Goal: Transaction & Acquisition: Obtain resource

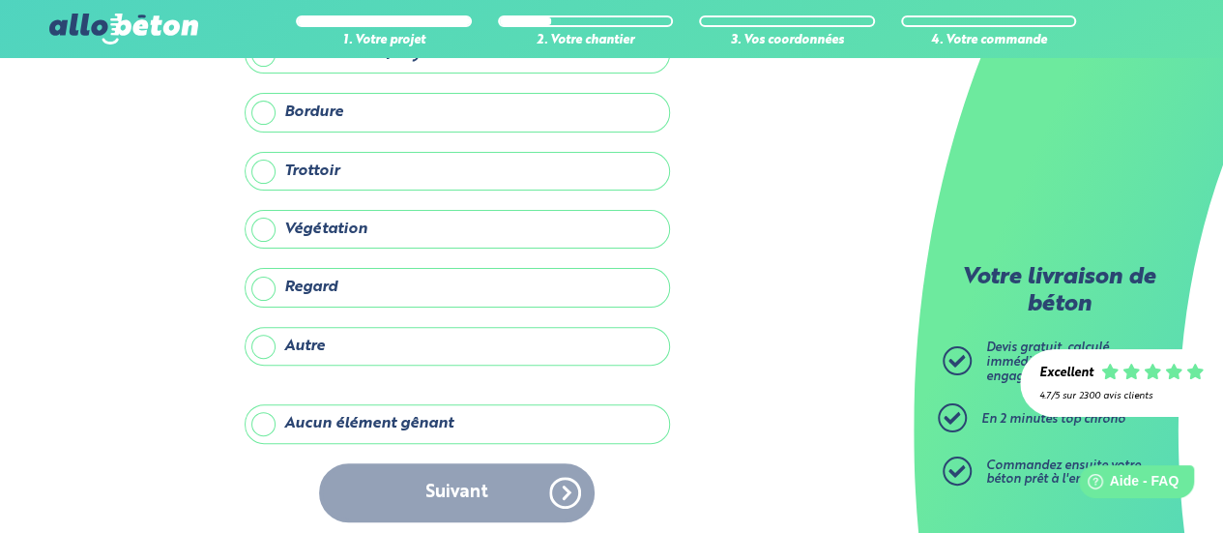
scroll to position [147, 0]
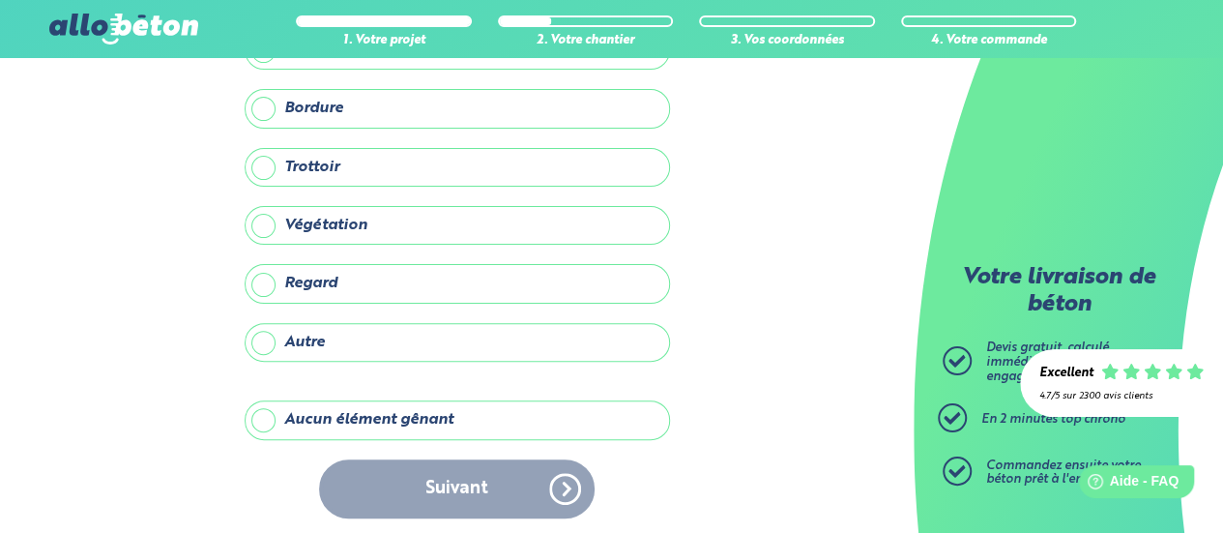
click at [382, 416] on label "Aucun élément gênant" at bounding box center [458, 419] width 426 height 39
click at [0, 0] on input "Aucun élément gênant" at bounding box center [0, 0] width 0 height 0
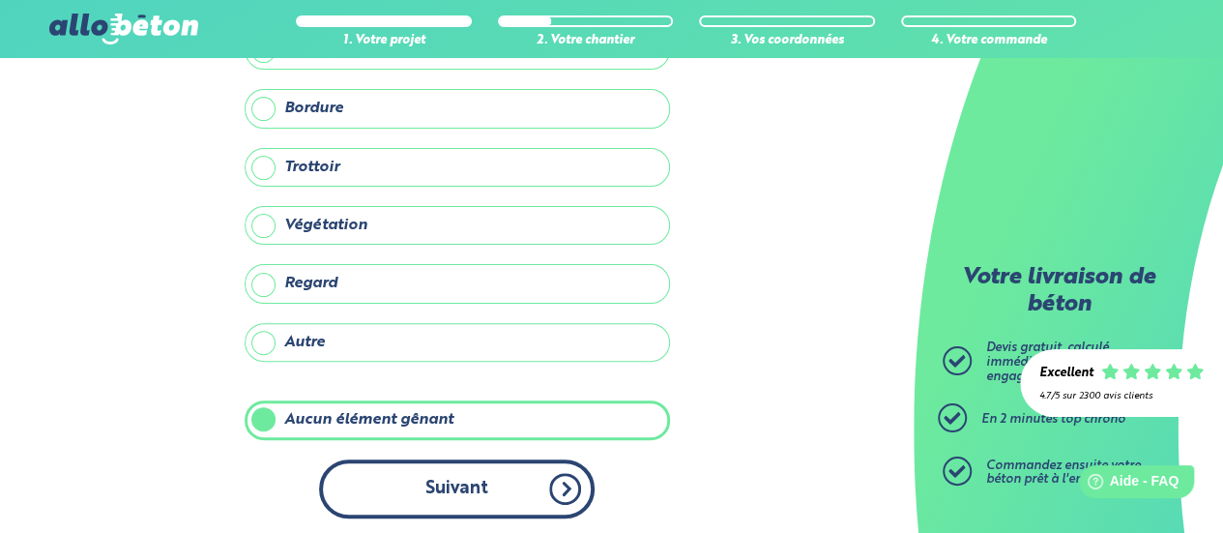
click at [435, 461] on button "Suivant" at bounding box center [457, 488] width 276 height 59
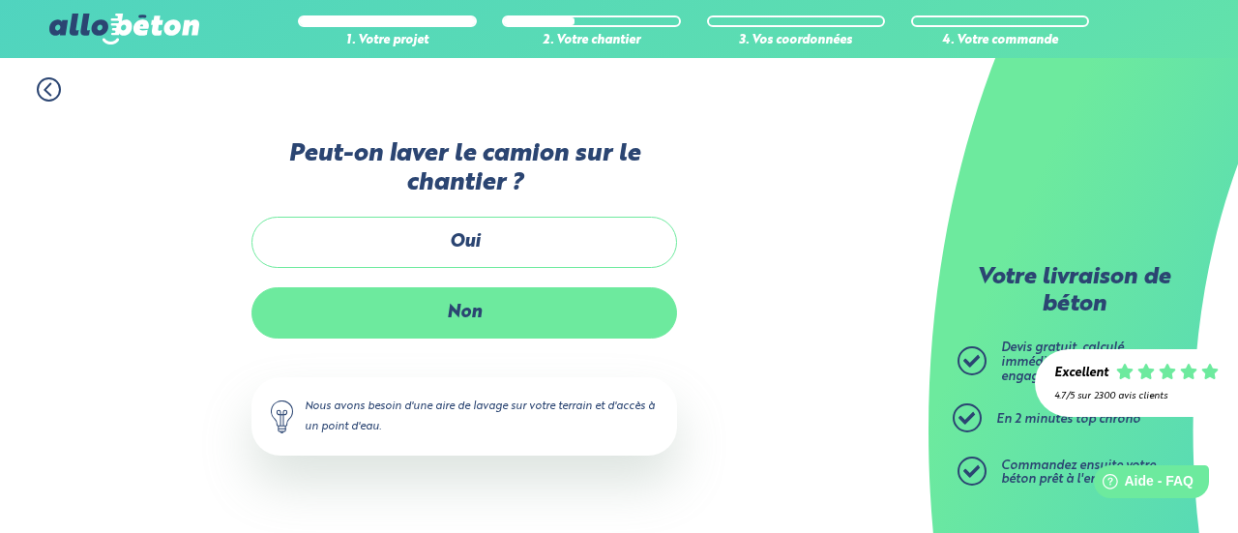
click at [483, 314] on label "Non" at bounding box center [464, 312] width 426 height 51
click at [0, 0] on input "Non" at bounding box center [0, 0] width 0 height 0
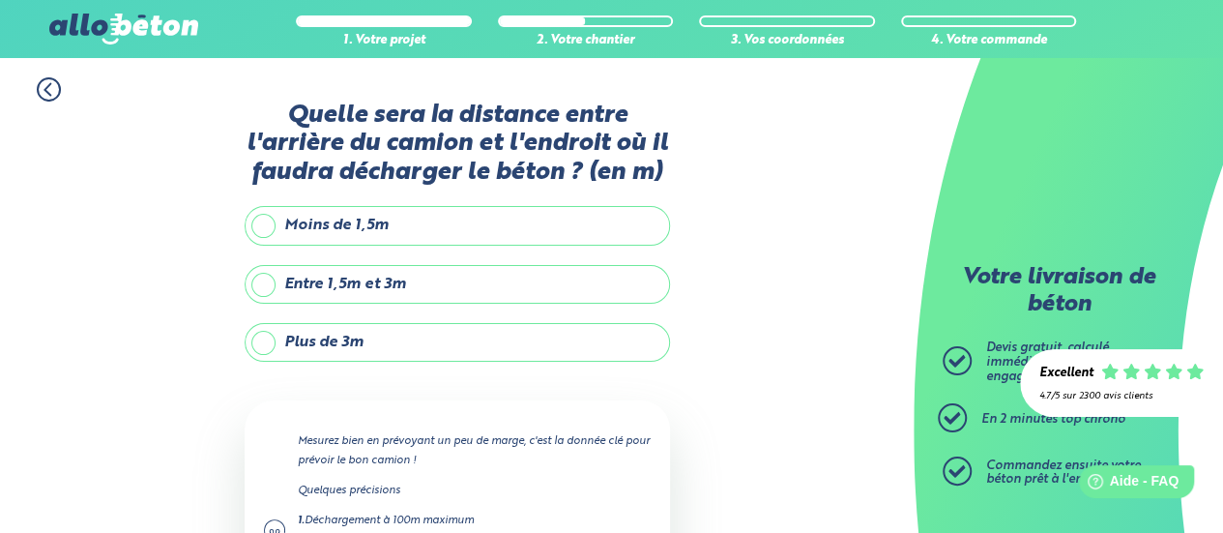
click at [265, 224] on label "Moins de 1,5m" at bounding box center [458, 225] width 426 height 39
click at [0, 0] on input "Moins de 1,5m" at bounding box center [0, 0] width 0 height 0
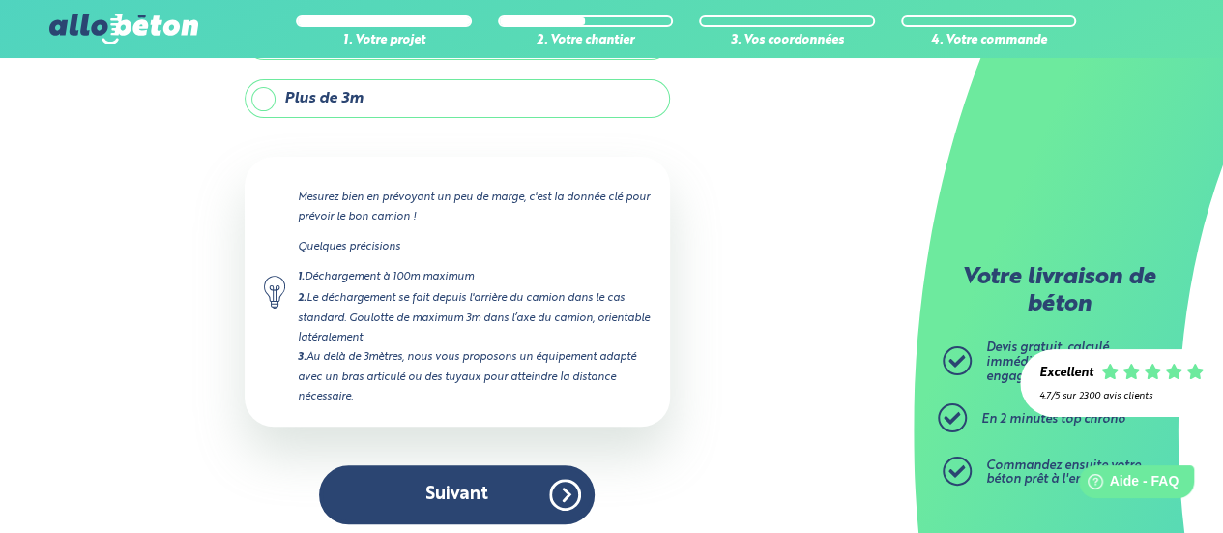
scroll to position [249, 0]
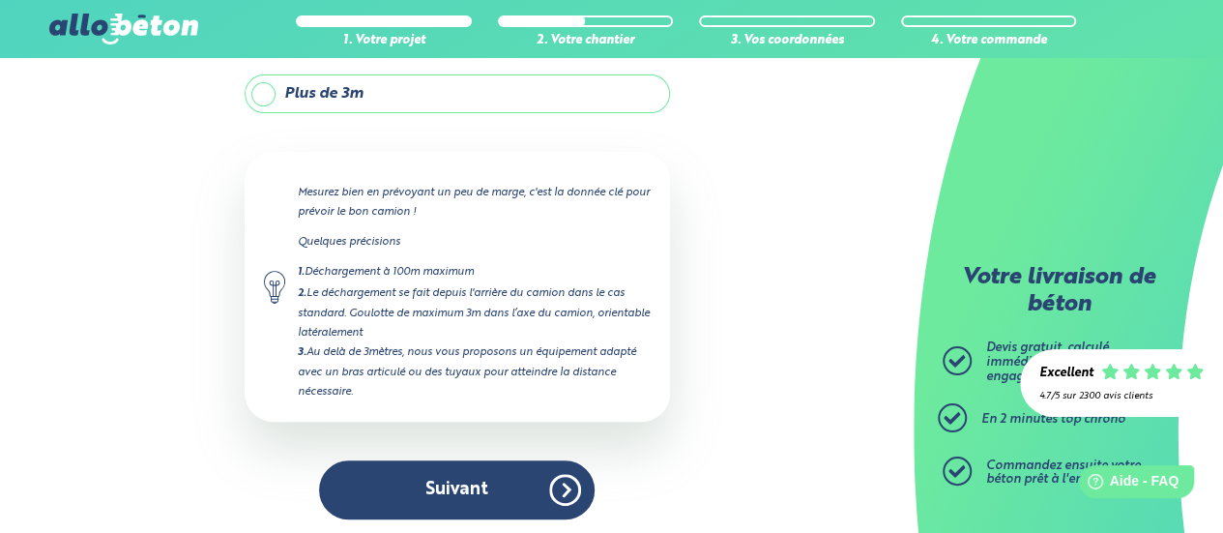
click at [480, 452] on div "Quelle sera la distance entre l'arrière du camion et l'endroit où il faudra déc…" at bounding box center [458, 196] width 426 height 686
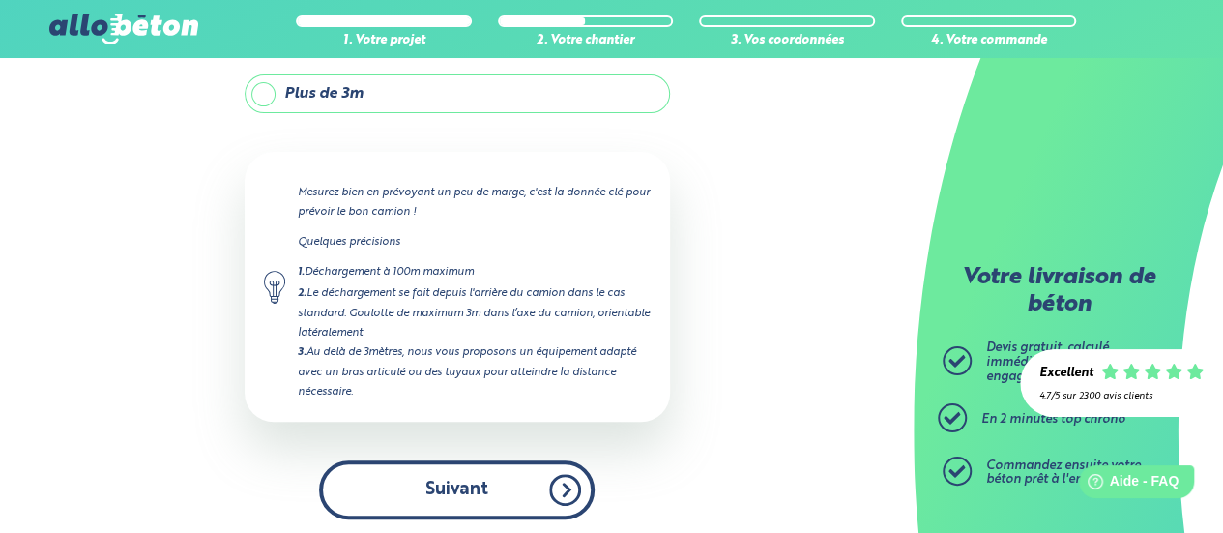
click at [483, 469] on button "Suivant" at bounding box center [457, 489] width 276 height 59
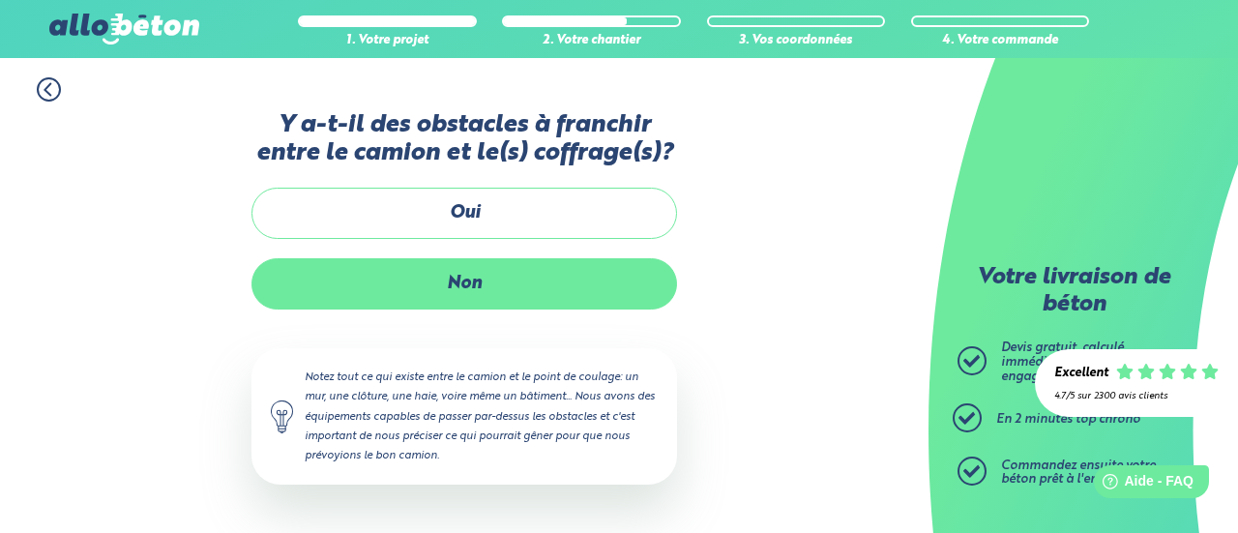
click at [518, 272] on label "Non" at bounding box center [464, 283] width 426 height 51
click at [0, 0] on input "Non" at bounding box center [0, 0] width 0 height 0
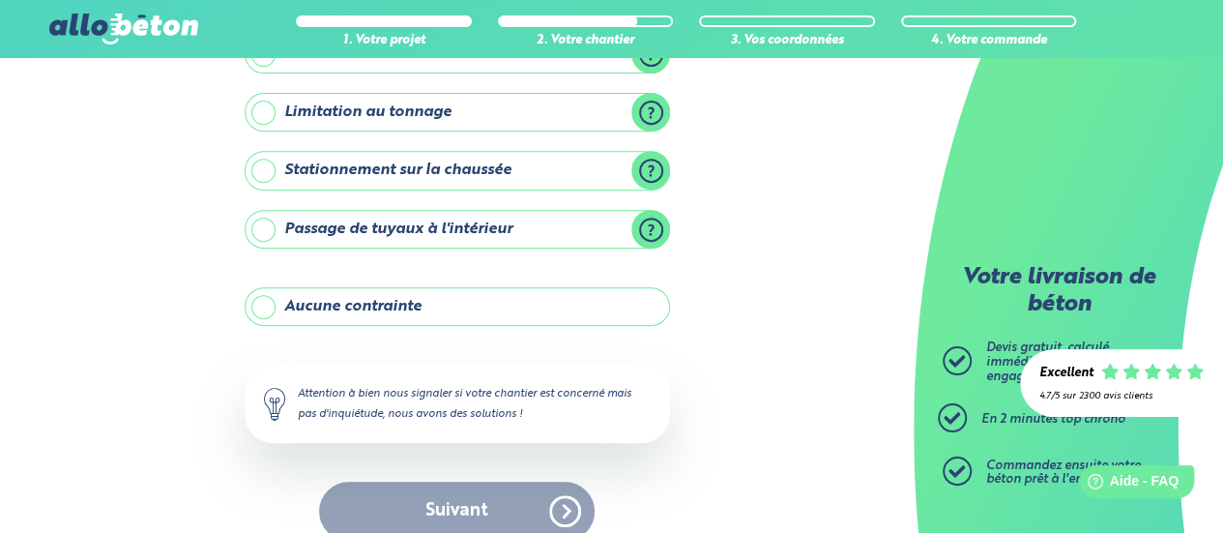
scroll to position [358, 0]
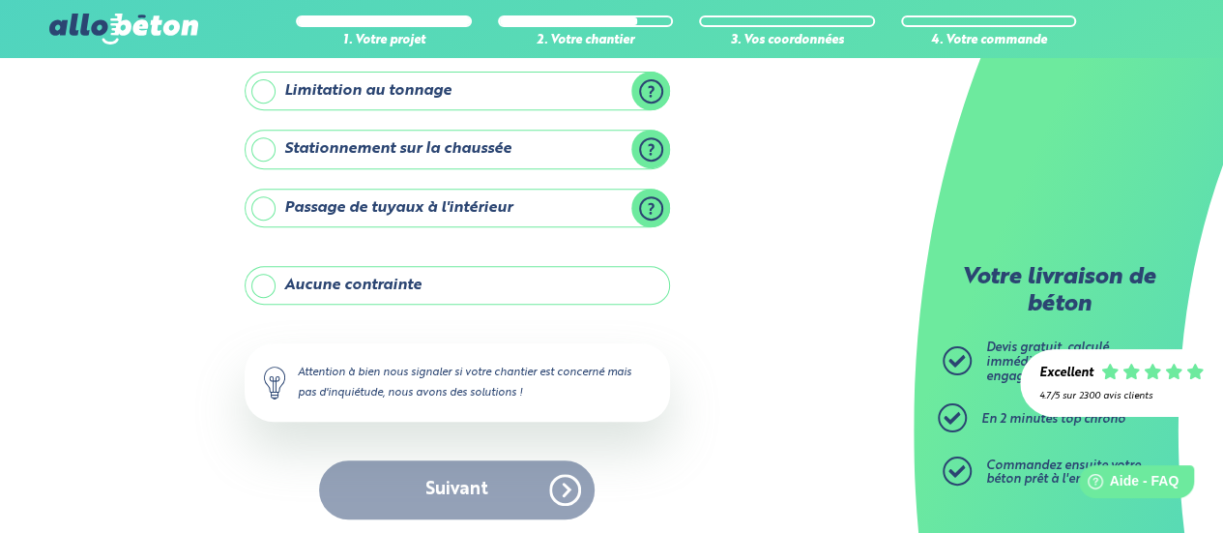
click at [272, 288] on label "Aucune contrainte" at bounding box center [458, 285] width 426 height 39
click at [0, 0] on input "Aucune contrainte" at bounding box center [0, 0] width 0 height 0
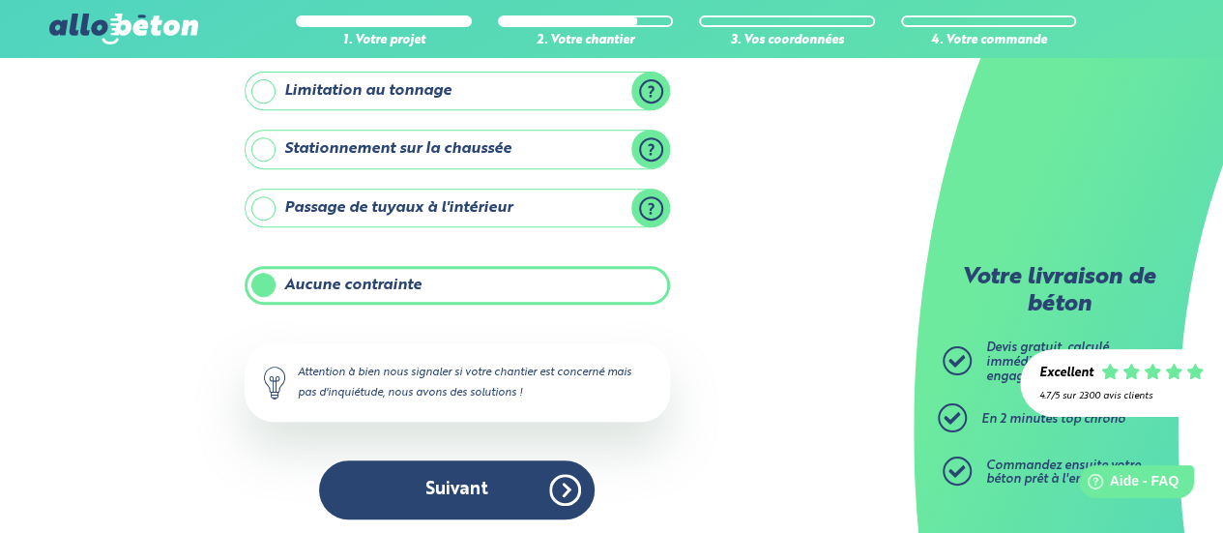
click at [420, 444] on div "Y-a t-il des contraintes particulières pour votre chantier ? Ligne électrique a…" at bounding box center [458, 141] width 426 height 795
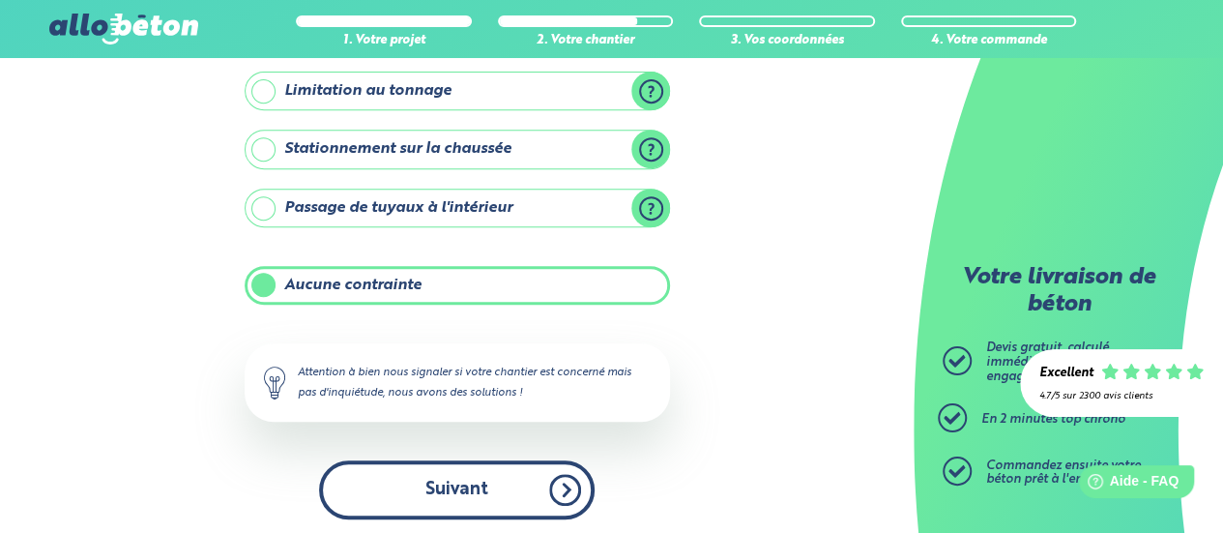
click at [423, 460] on button "Suivant" at bounding box center [457, 489] width 276 height 59
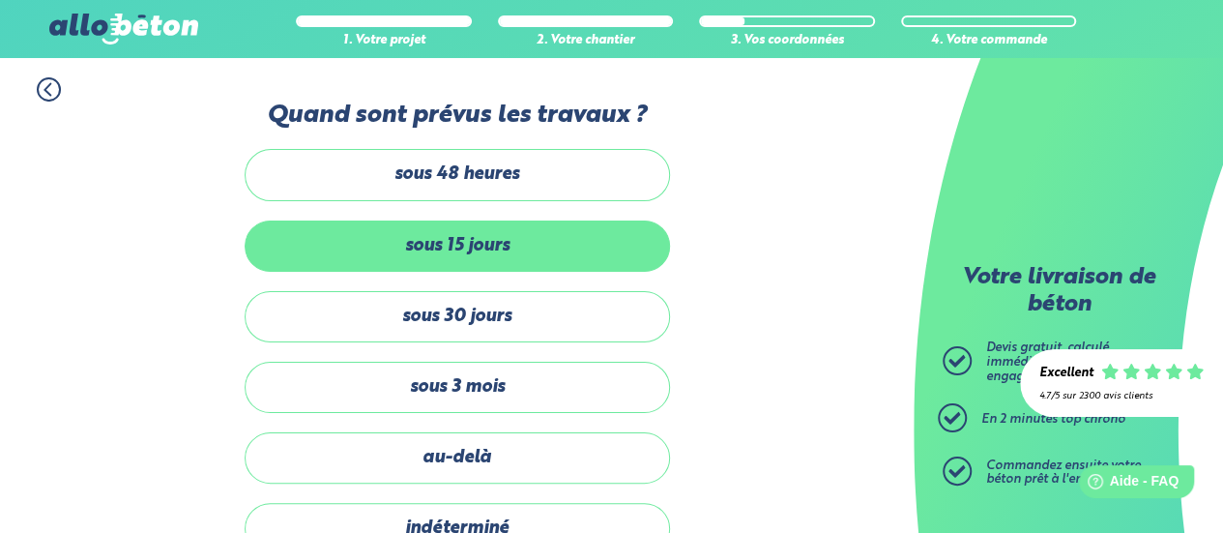
click at [521, 239] on label "sous 15 jours" at bounding box center [458, 246] width 426 height 51
click at [0, 0] on input "sous 15 jours" at bounding box center [0, 0] width 0 height 0
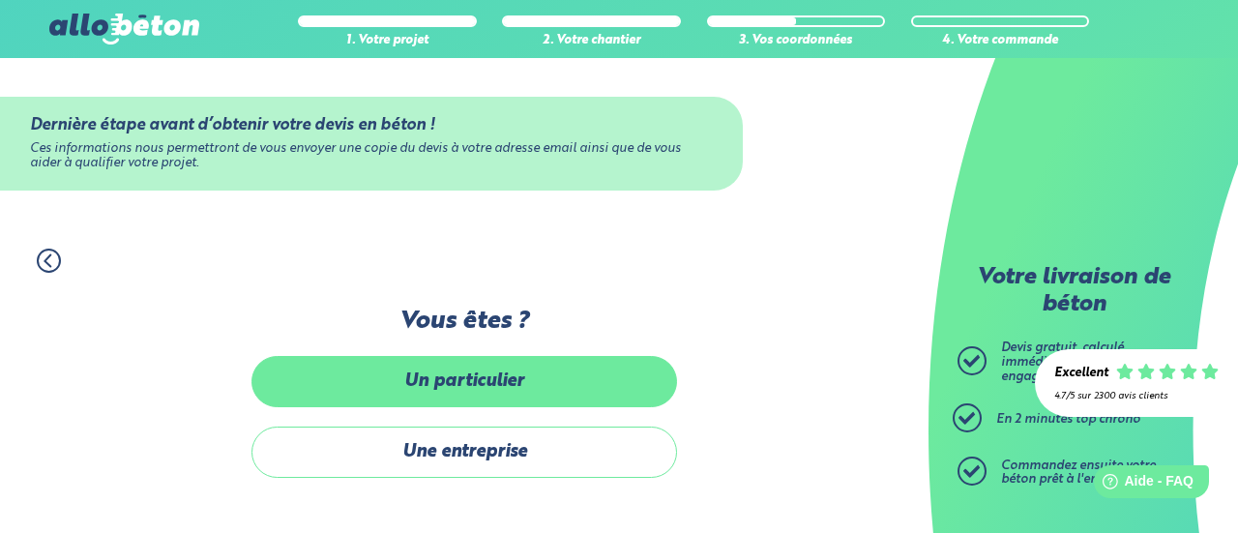
click at [522, 395] on label "Un particulier" at bounding box center [464, 381] width 426 height 51
click at [0, 0] on input "Un particulier" at bounding box center [0, 0] width 0 height 0
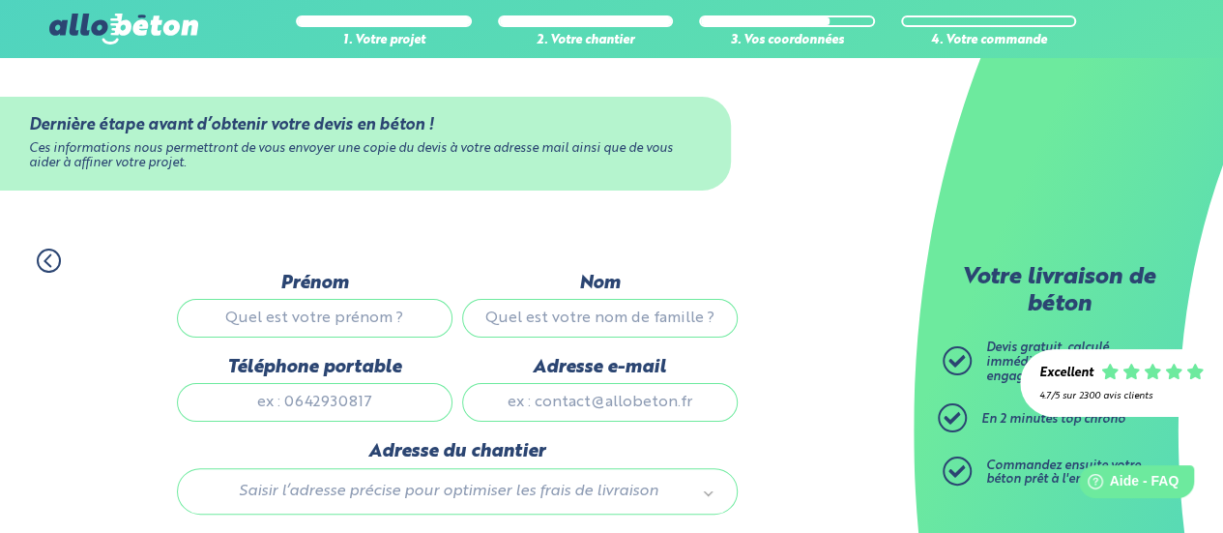
click at [368, 314] on input "Prénom" at bounding box center [315, 318] width 276 height 39
type input "JULIEN"
type input "LOUWAG"
click at [346, 394] on input "Téléphone portable" at bounding box center [315, 402] width 276 height 39
drag, startPoint x: 346, startPoint y: 394, endPoint x: 343, endPoint y: 403, distance: 10.1
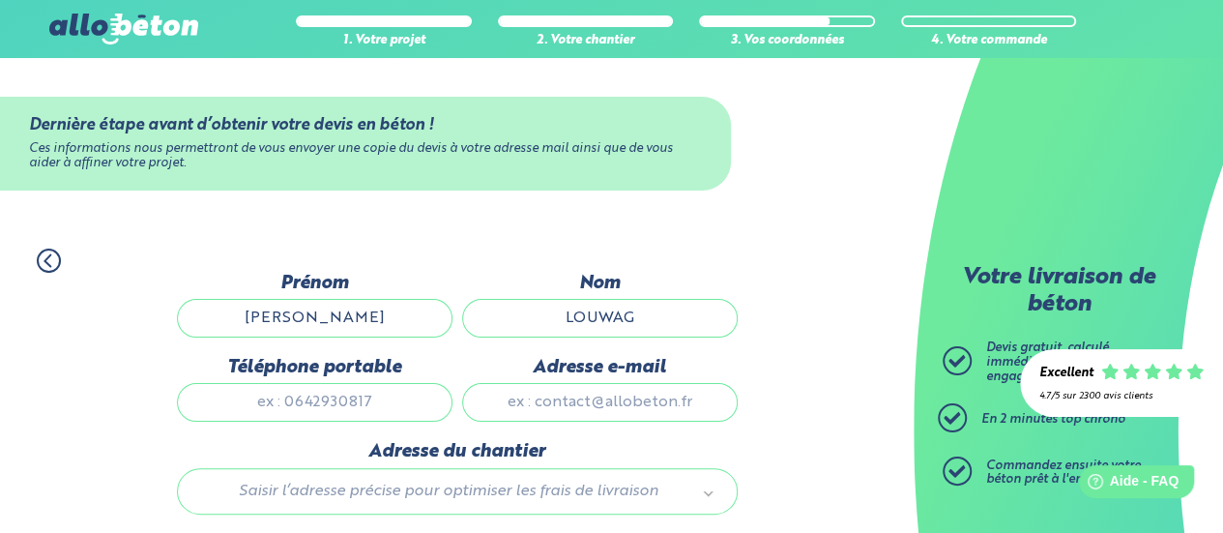
click at [345, 404] on input "Téléphone portable" at bounding box center [315, 402] width 276 height 39
type input "06 80 94 09 11"
click at [623, 390] on input "Adresse e-mail" at bounding box center [600, 402] width 276 height 39
paste input "julienlouwag@gmail.com"
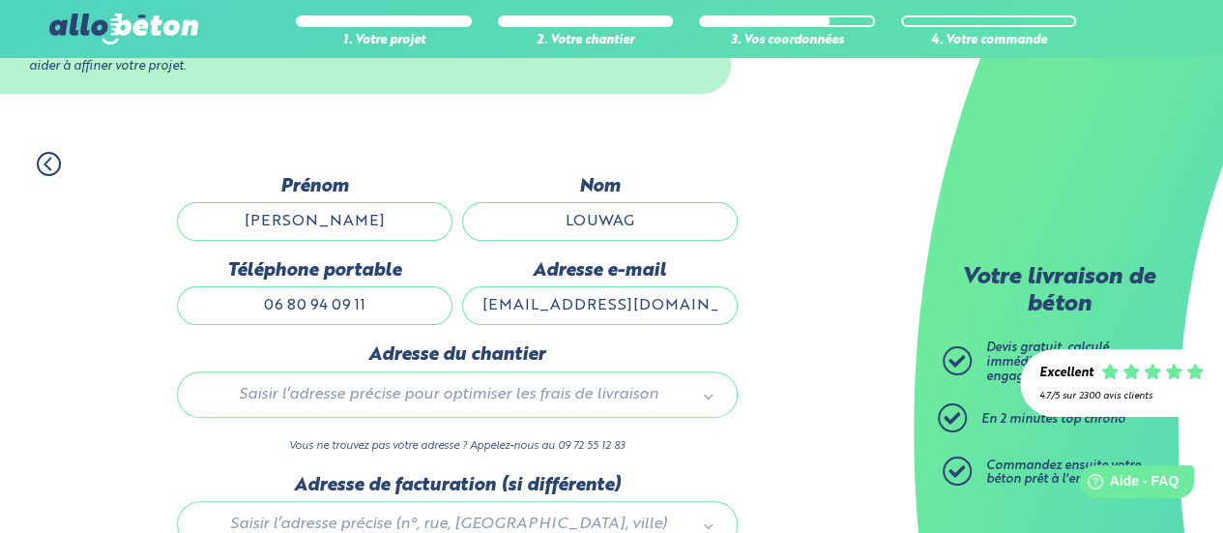
scroll to position [193, 0]
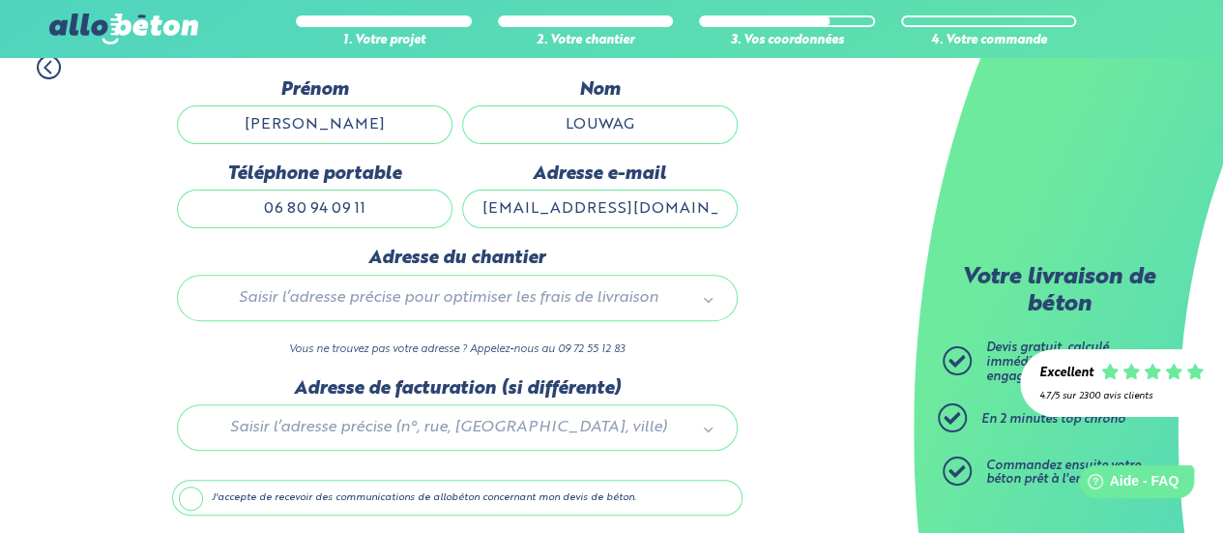
type input "julienlouwag@gmail.com"
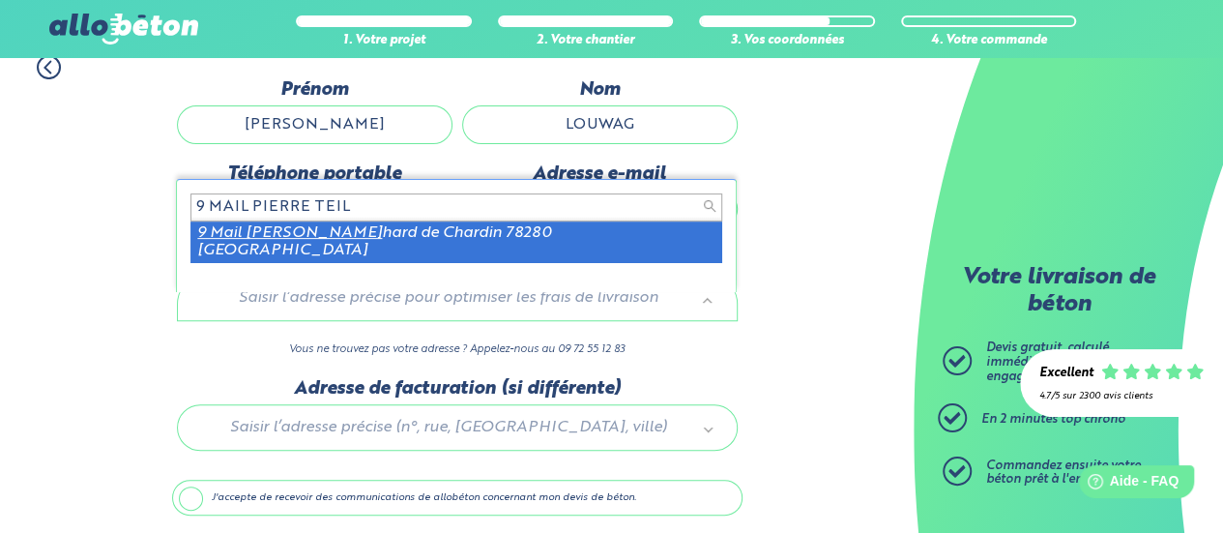
type input "9 MAIL PIERRE TEIL"
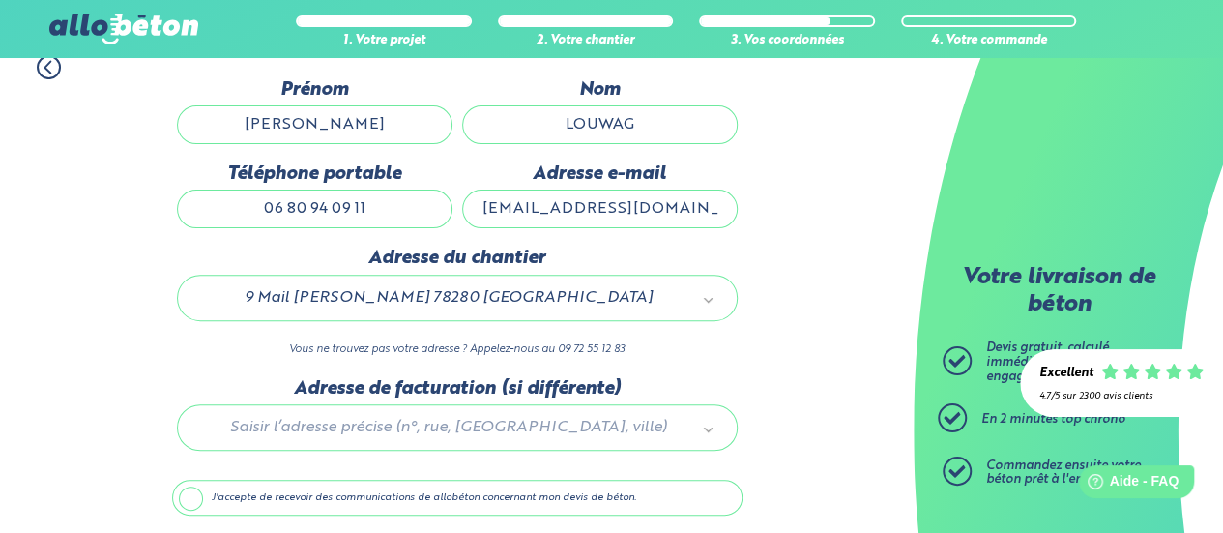
scroll to position [261, 0]
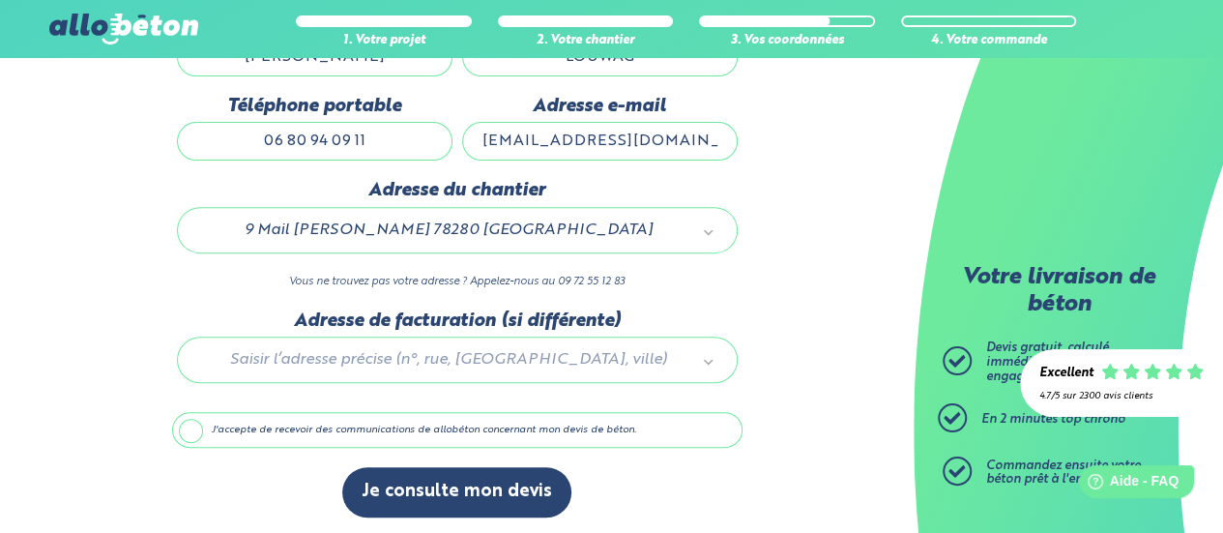
click at [350, 427] on label "J'accepte de recevoir des communications de allobéton concernant mon devis de b…" at bounding box center [457, 430] width 571 height 37
click at [0, 0] on input "J'accepte de recevoir des communications de allobéton concernant mon devis de b…" at bounding box center [0, 0] width 0 height 0
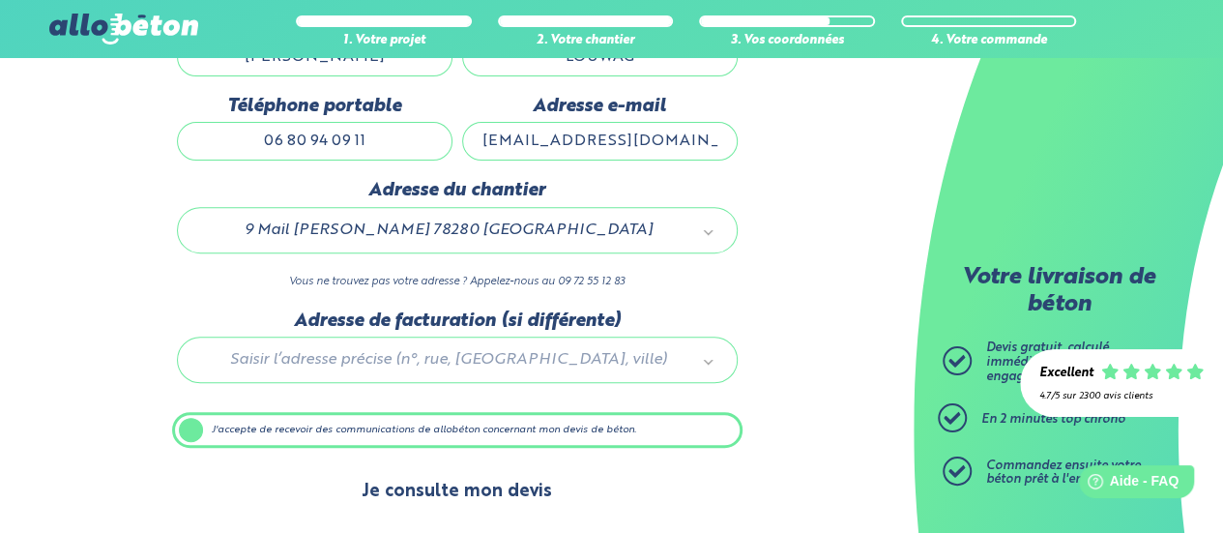
click at [463, 488] on button "Je consulte mon devis" at bounding box center [456, 491] width 229 height 49
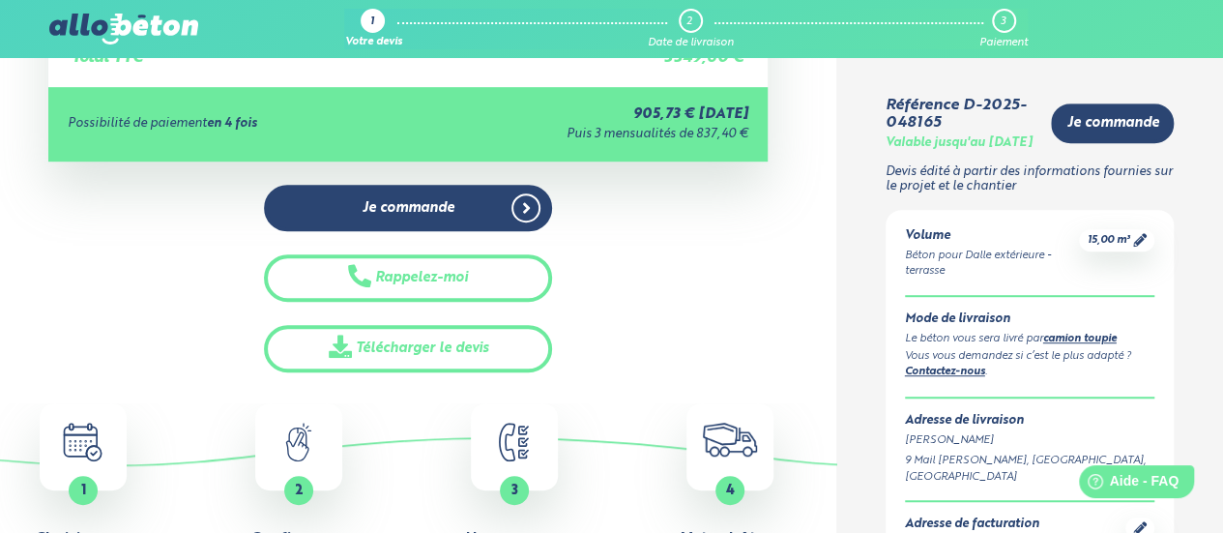
scroll to position [484, 0]
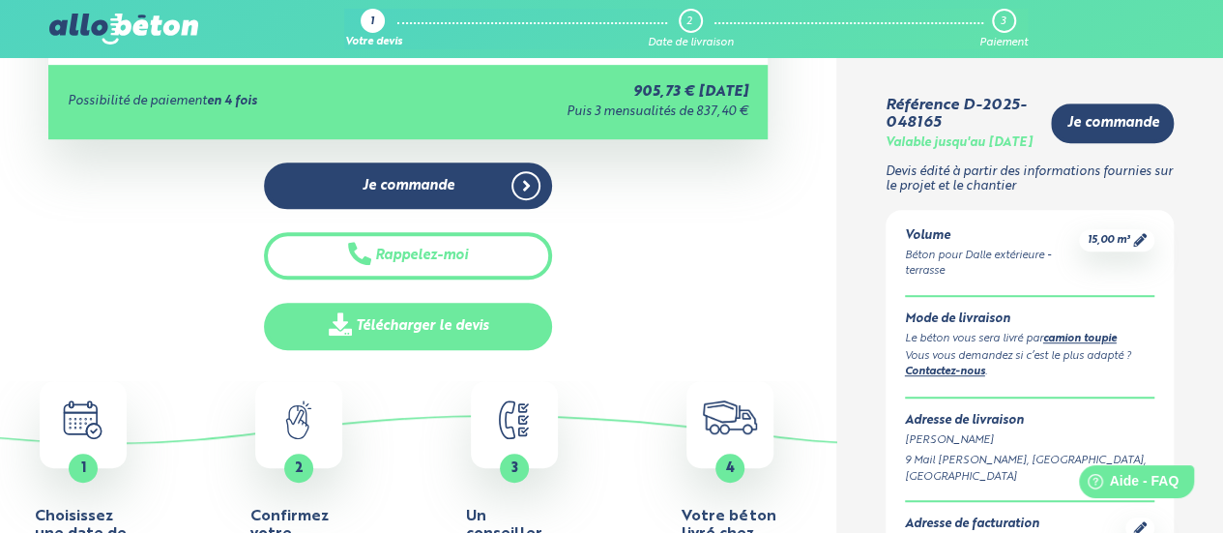
click at [512, 324] on link "Télécharger le devis" at bounding box center [408, 326] width 288 height 47
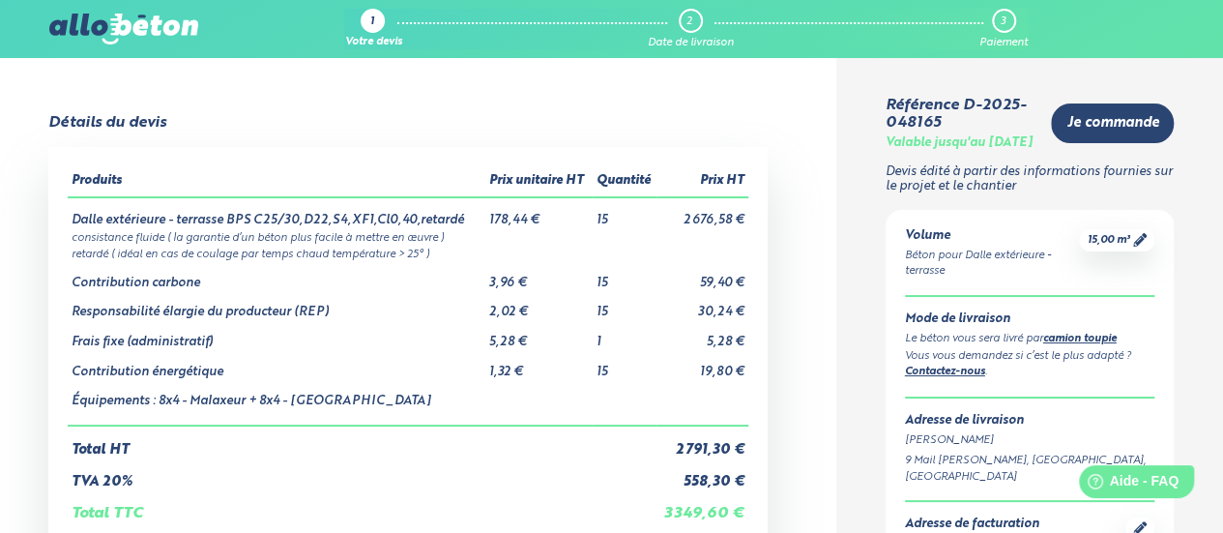
scroll to position [0, 0]
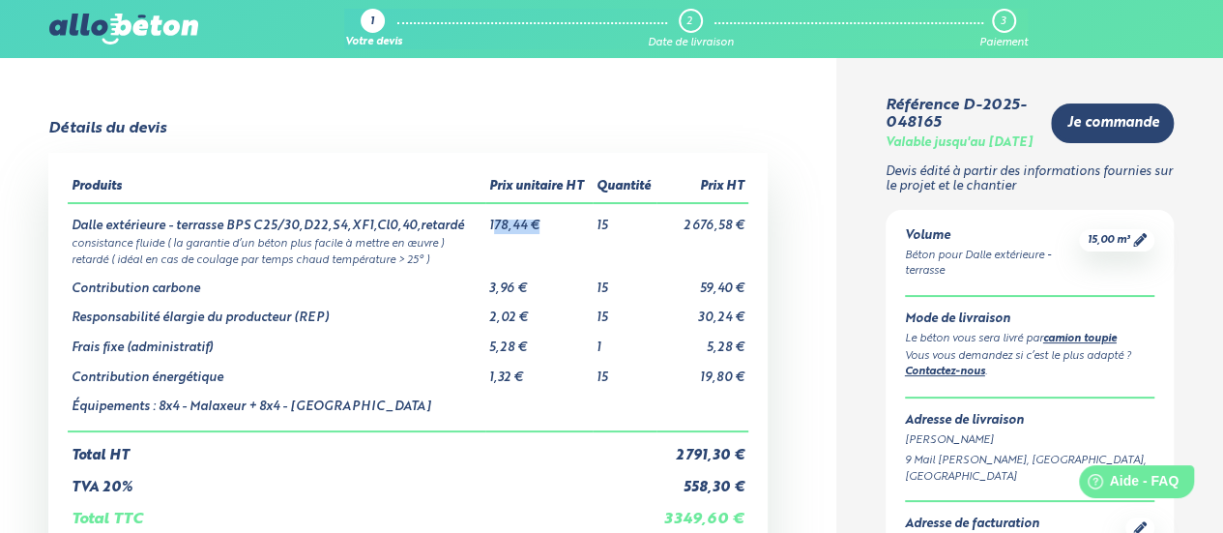
drag, startPoint x: 491, startPoint y: 225, endPoint x: 564, endPoint y: 225, distance: 72.5
click at [564, 225] on td "178,44 €" at bounding box center [538, 218] width 107 height 31
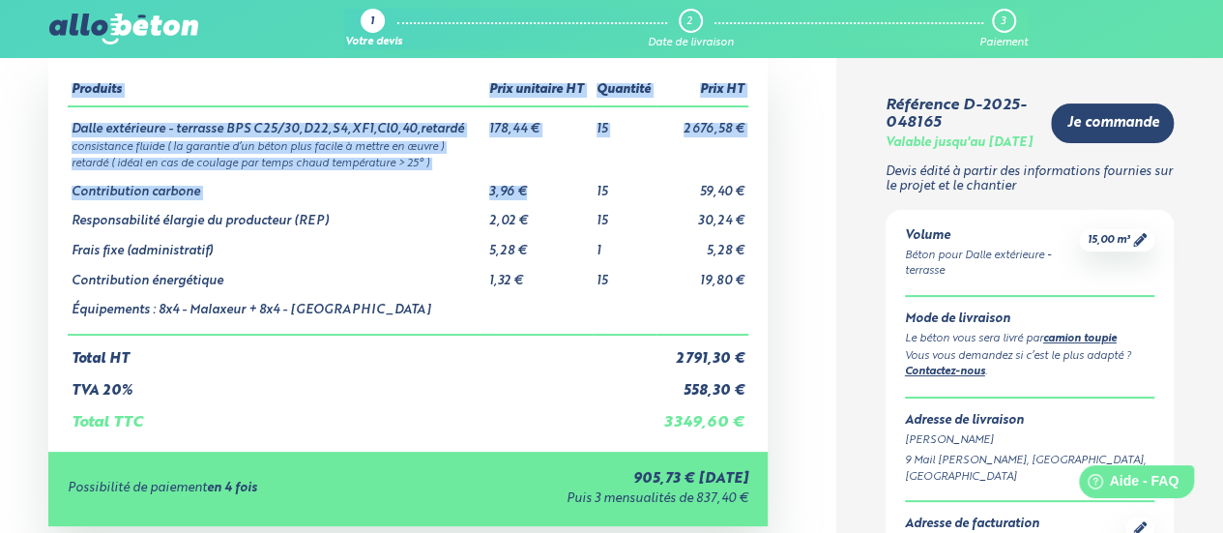
drag, startPoint x: 537, startPoint y: 191, endPoint x: 60, endPoint y: 202, distance: 476.9
click at [60, 202] on div "Produits Prix unitaire HT Quantité Prix HT Dalle extérieure - terrasse BPS C25/…" at bounding box center [408, 253] width 720 height 395
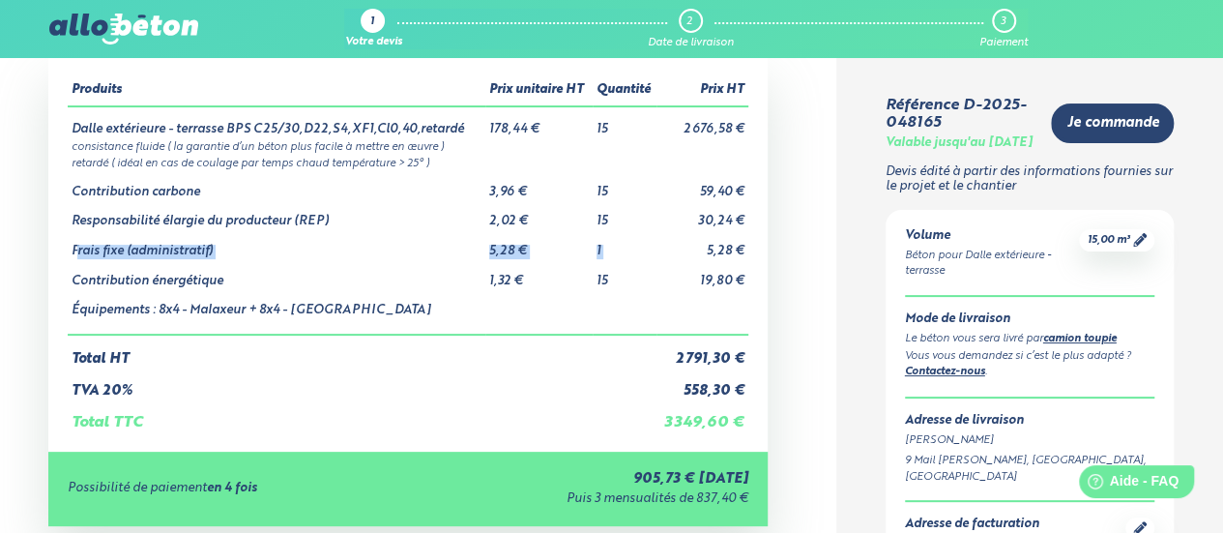
drag, startPoint x: 76, startPoint y: 246, endPoint x: 658, endPoint y: 248, distance: 581.2
click at [658, 248] on tr "Frais fixe (administratif) 5,28 € 1 5,28 €" at bounding box center [408, 244] width 681 height 30
click at [408, 289] on td "Équipements : 8x4 - Malaxeur + 8x4 - [GEOGRAPHIC_DATA]" at bounding box center [277, 311] width 418 height 46
drag, startPoint x: 158, startPoint y: 212, endPoint x: 555, endPoint y: 233, distance: 398.0
click at [555, 233] on tbody "Dalle extérieure - terrasse BPS C25/30,D22,S4,XF1,Cl0,40,retardé 178,44 € 15 2 …" at bounding box center [408, 220] width 681 height 228
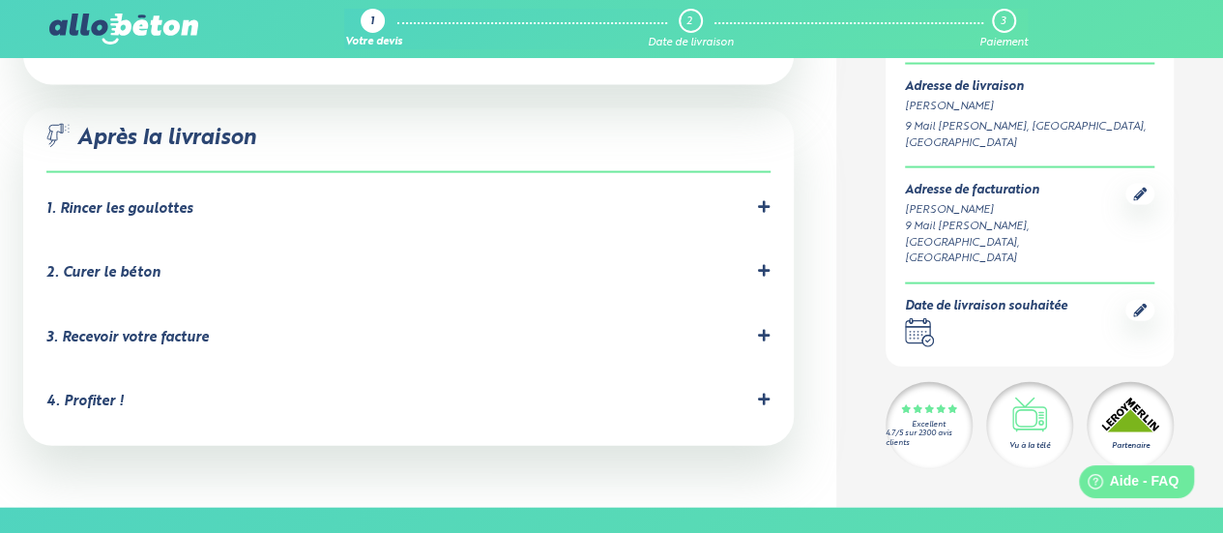
scroll to position [2031, 0]
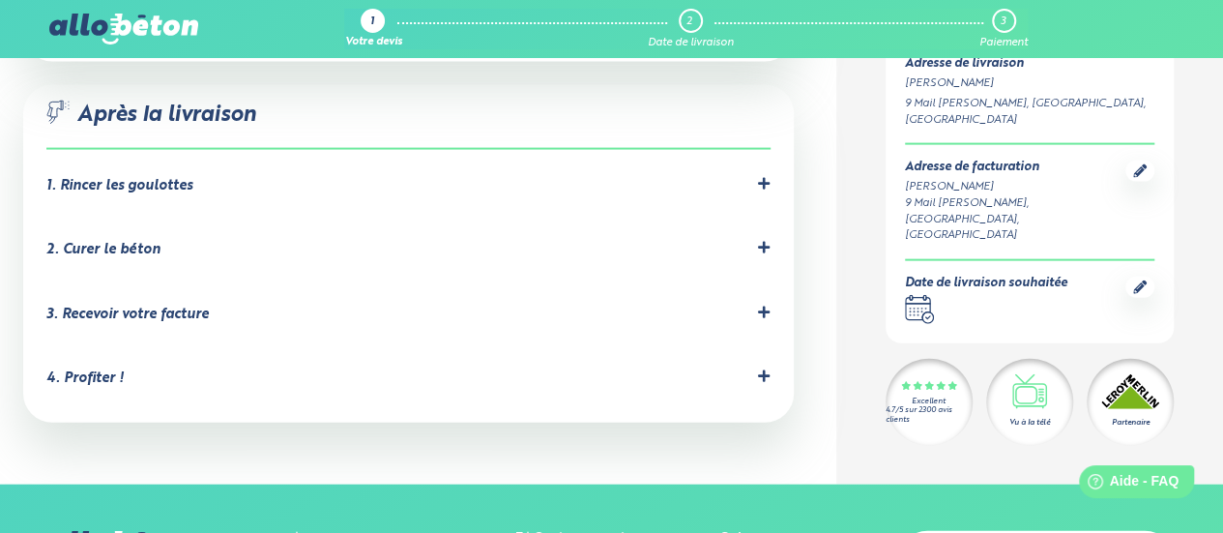
click at [296, 177] on div "1. Rincer les goulottes Le chauffeur devra rincer les goulottes obligatoirement…" at bounding box center [408, 190] width 724 height 26
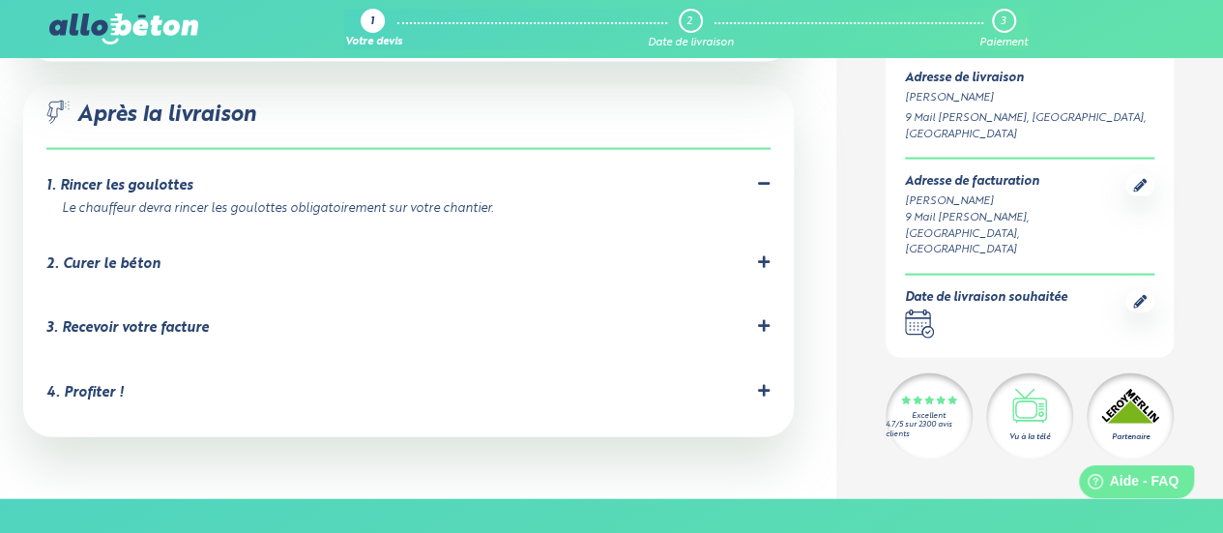
click at [223, 255] on div "2. Curer le béton C'est important pour éviter les fissures dues à un séchage tr…" at bounding box center [408, 268] width 724 height 26
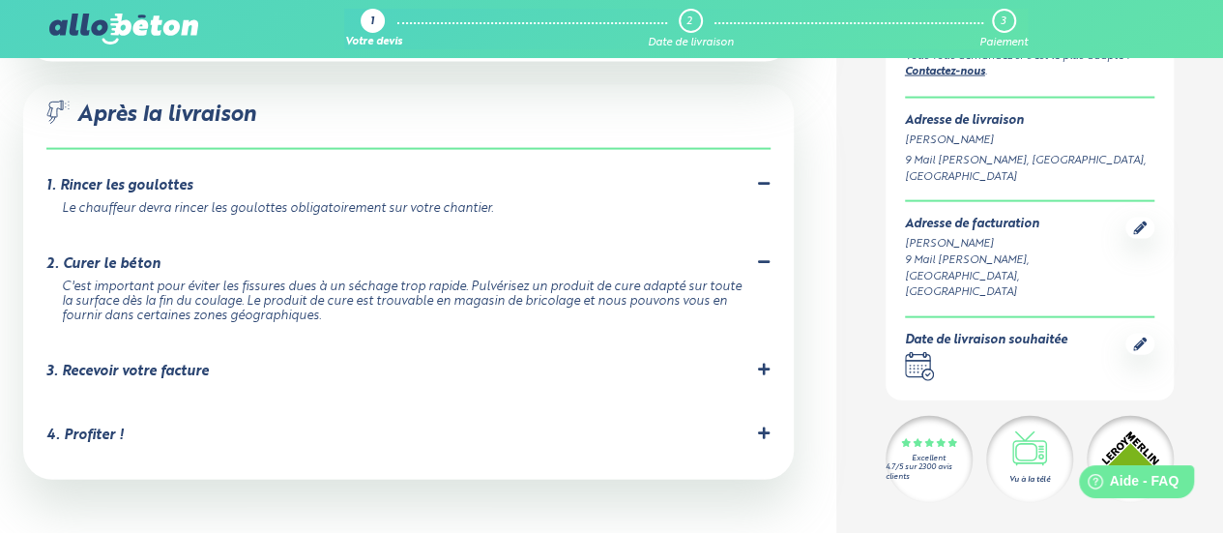
click at [216, 363] on div "3. Recevoir votre facture" at bounding box center [408, 372] width 724 height 18
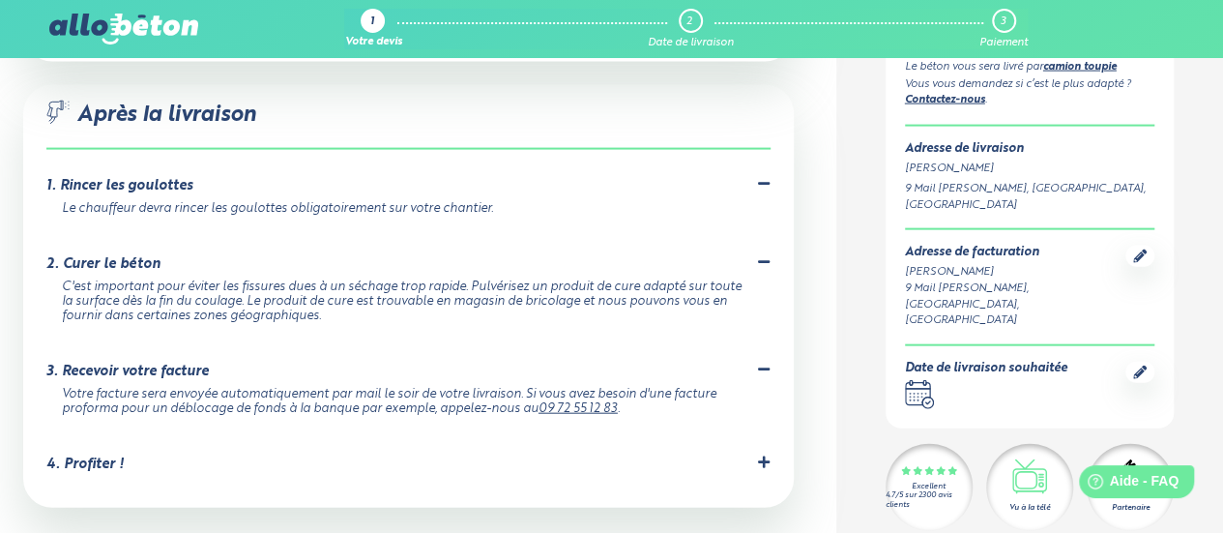
click at [217, 456] on div "4. Profiter !" at bounding box center [408, 465] width 724 height 18
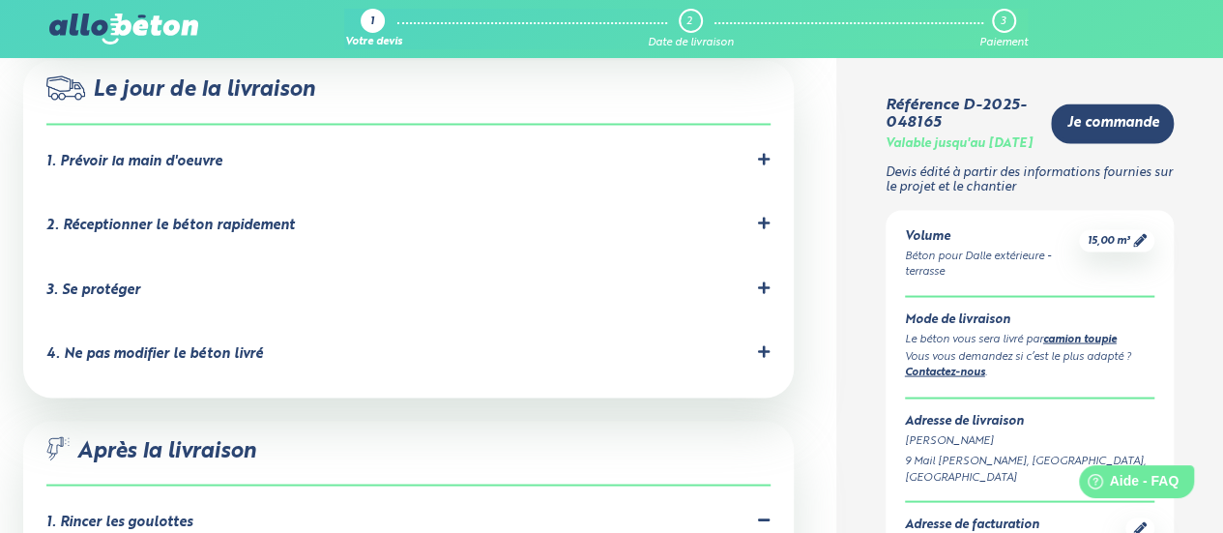
scroll to position [1547, 0]
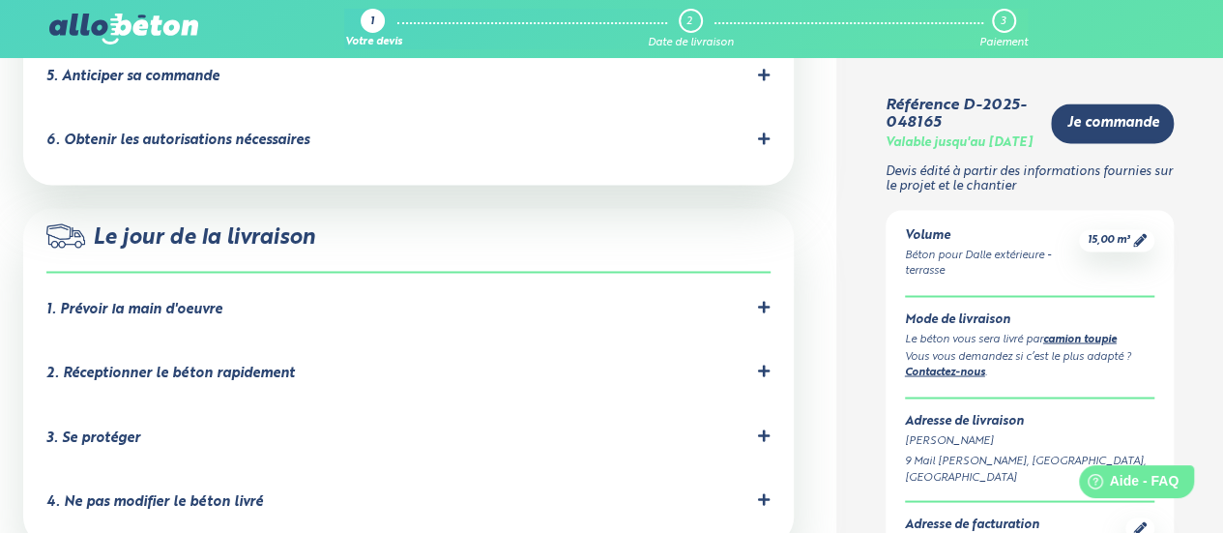
click at [365, 300] on div "1. Prévoir la main d'oeuvre" at bounding box center [408, 309] width 724 height 18
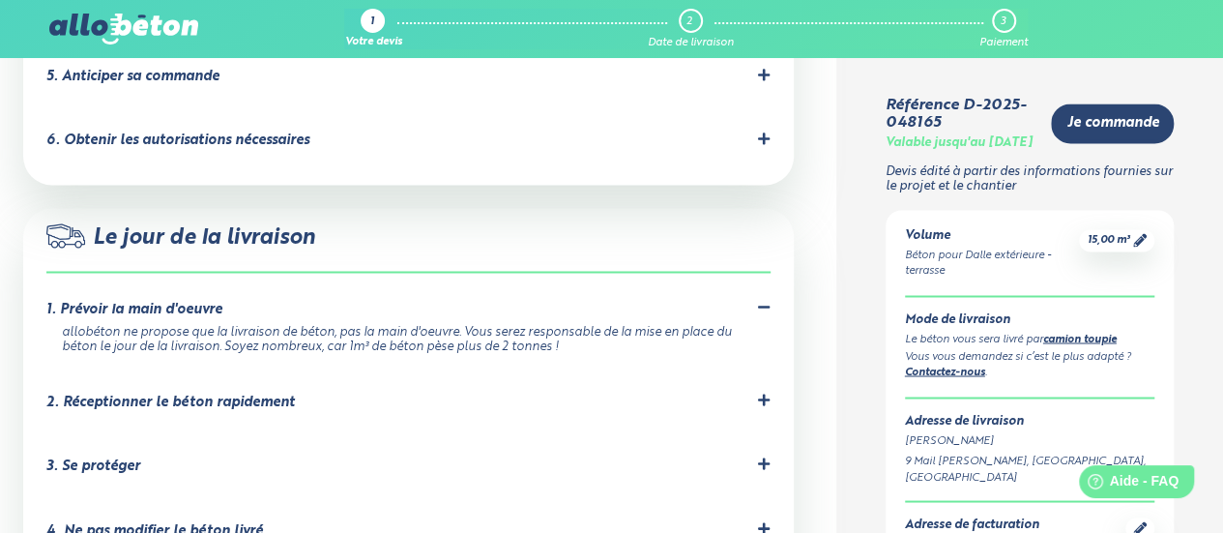
click at [316, 393] on div "2. Réceptionner le béton rapidement" at bounding box center [408, 406] width 724 height 26
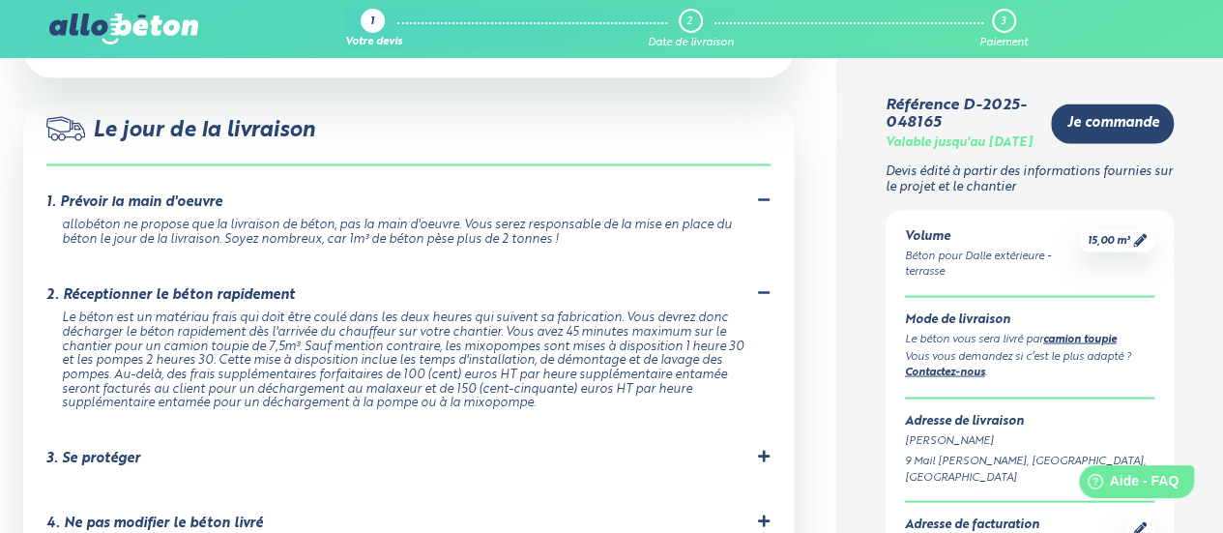
scroll to position [1741, 0]
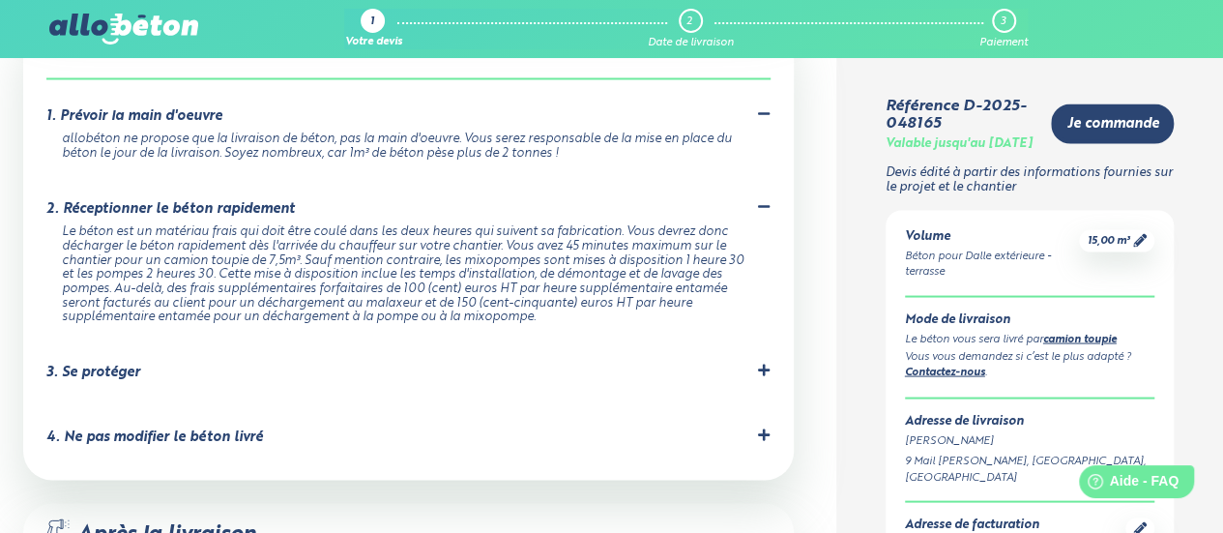
click at [319, 363] on div "3. Se protéger Prévoyez les équipements de protection nécessaires pour éviter t…" at bounding box center [408, 376] width 724 height 26
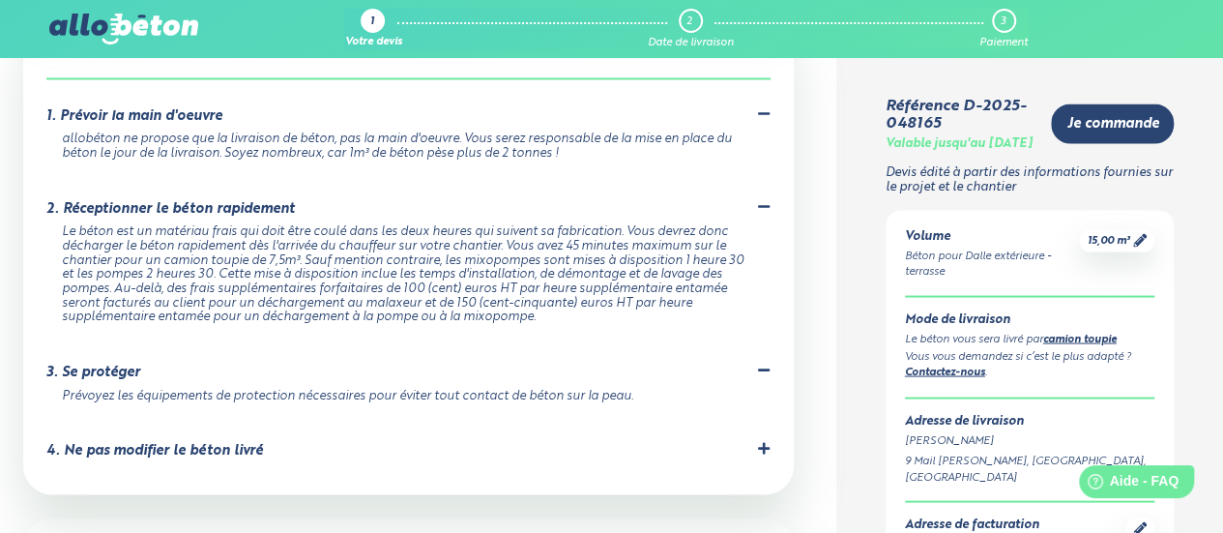
click at [314, 441] on div "4. Ne pas modifier le béton livré" at bounding box center [408, 450] width 724 height 18
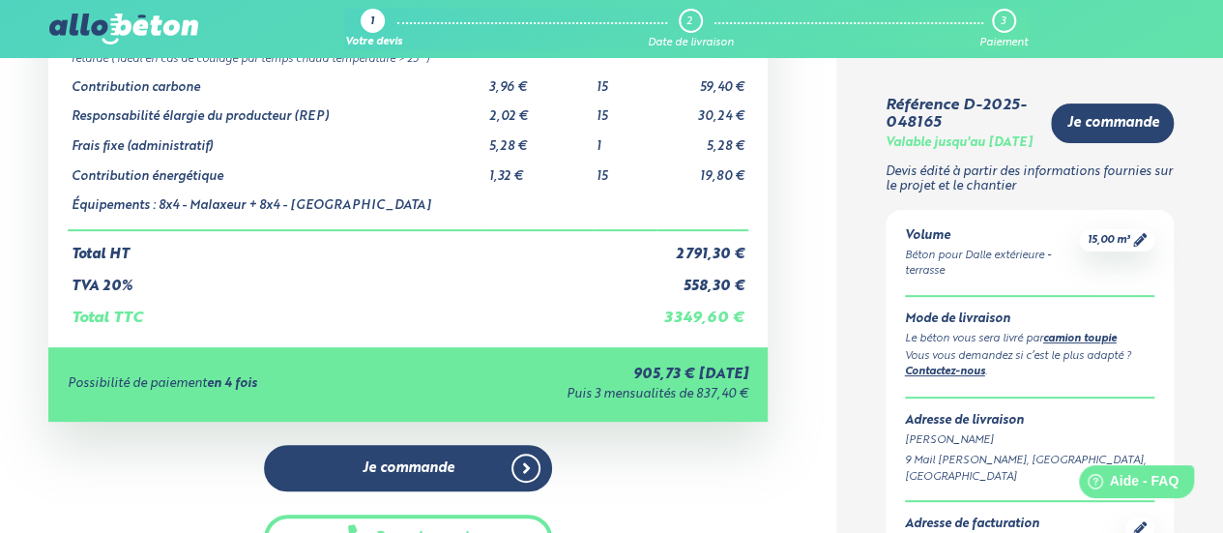
scroll to position [0, 0]
